Goal: Transaction & Acquisition: Purchase product/service

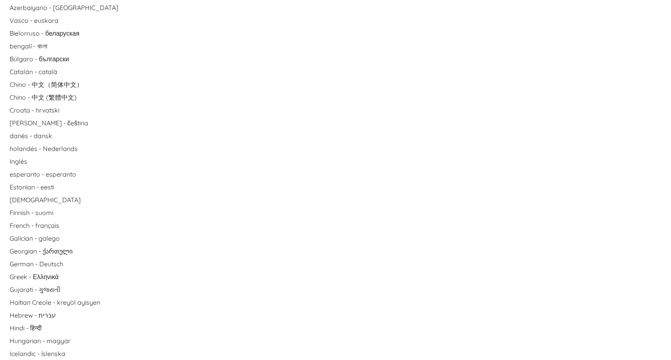
scroll to position [80, 0]
select select "Millas de vida de [PERSON_NAME]"
type input "49000"
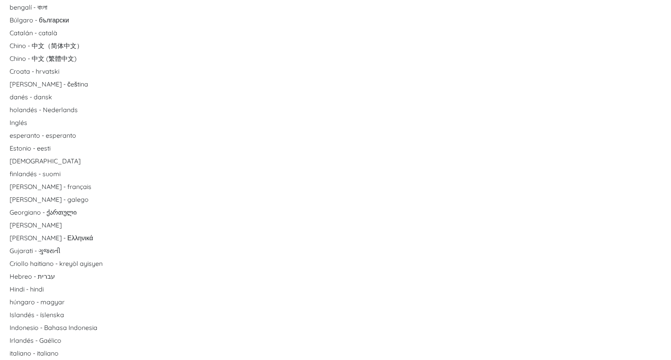
scroll to position [120, 0]
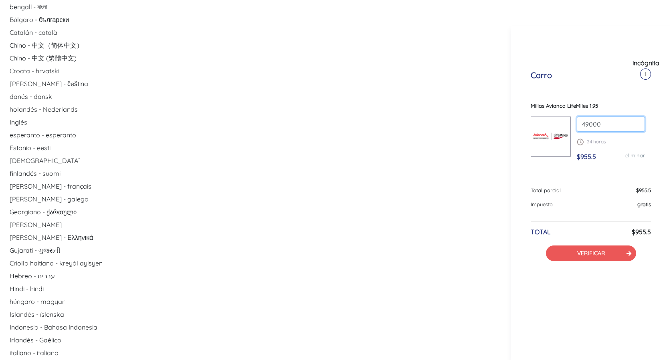
click at [609, 126] on input "49000" at bounding box center [611, 124] width 68 height 15
drag, startPoint x: 609, startPoint y: 126, endPoint x: 562, endPoint y: 126, distance: 47.3
click at [562, 126] on div "Millas Avianca LifeMiles 1.95 49000 24 horas $955.5 eliminar" at bounding box center [591, 135] width 120 height 66
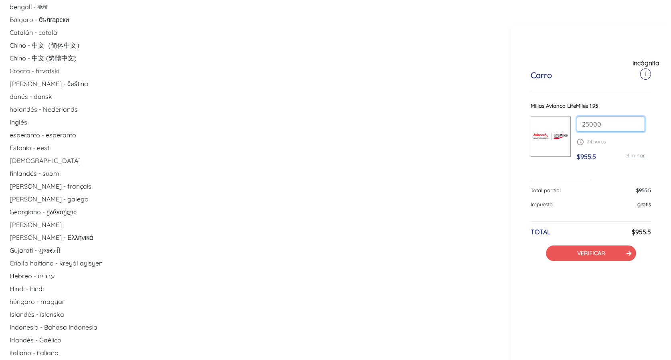
type input "25000"
click at [649, 140] on div "25000 24 horas $955.5 eliminar" at bounding box center [611, 142] width 80 height 51
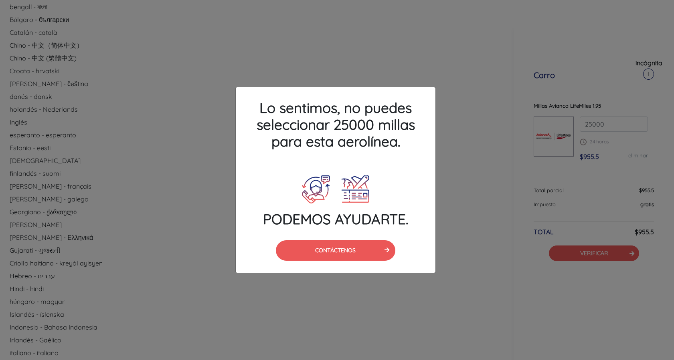
click at [622, 98] on div "Lo sentimos, no puedes seleccionar 25000 millas para esta aerolínea. PODEMOS AY…" at bounding box center [337, 180] width 674 height 360
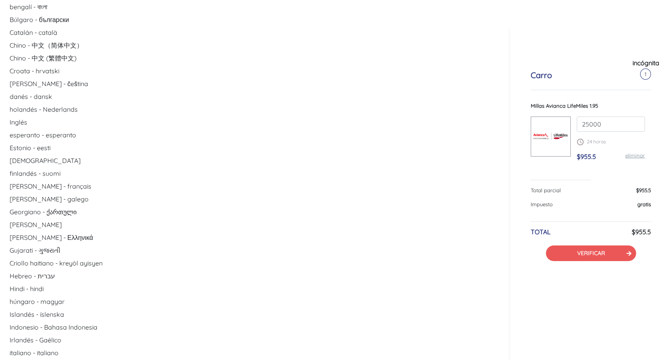
click at [646, 74] on font "1" at bounding box center [646, 74] width 2 height 6
click at [646, 65] on font "incógnita" at bounding box center [646, 63] width 27 height 8
